Goal: Check status: Check status

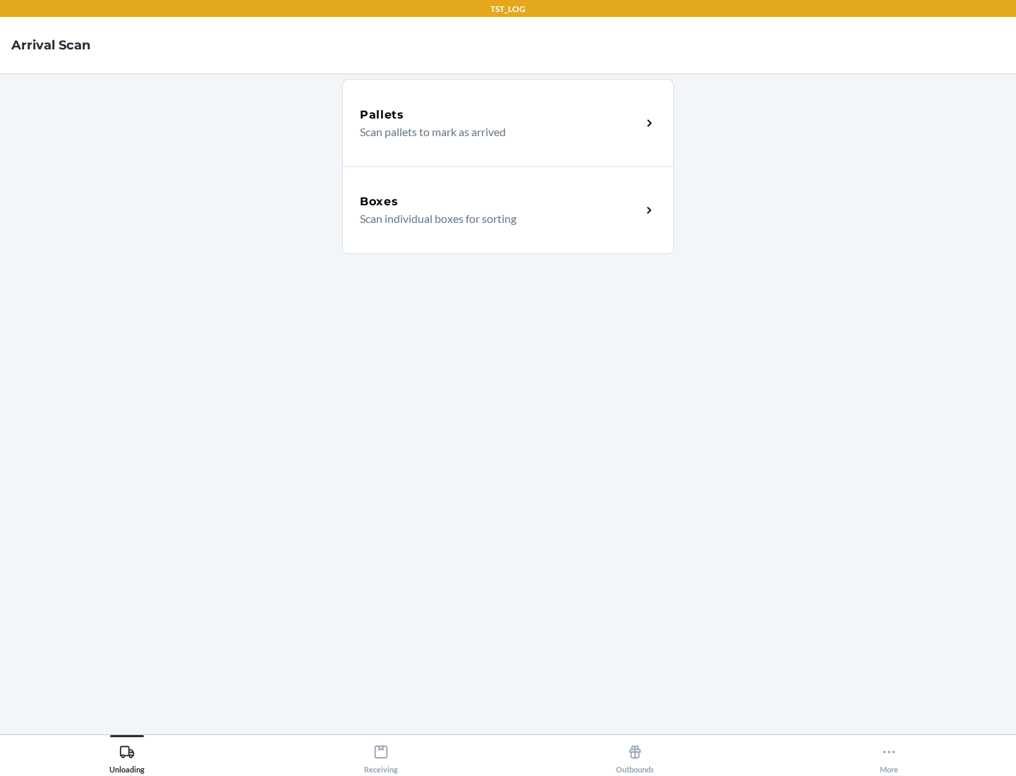
click at [500, 202] on div "Boxes" at bounding box center [501, 201] width 282 height 17
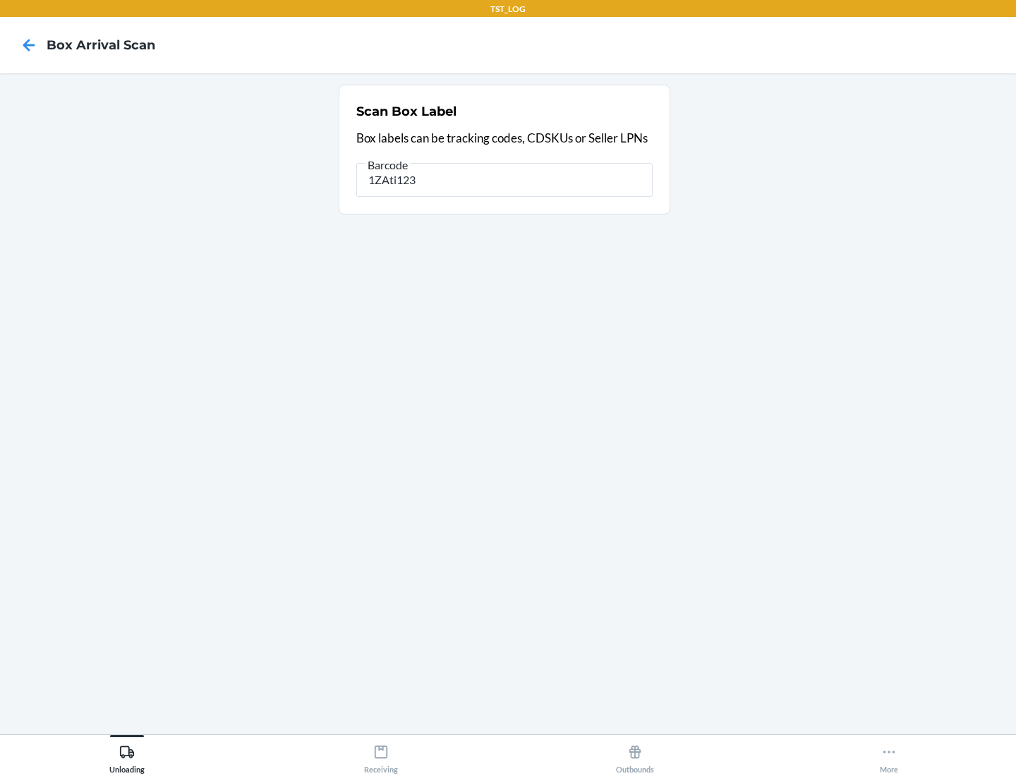
type input "1ZAti123"
